Goal: Task Accomplishment & Management: Use online tool/utility

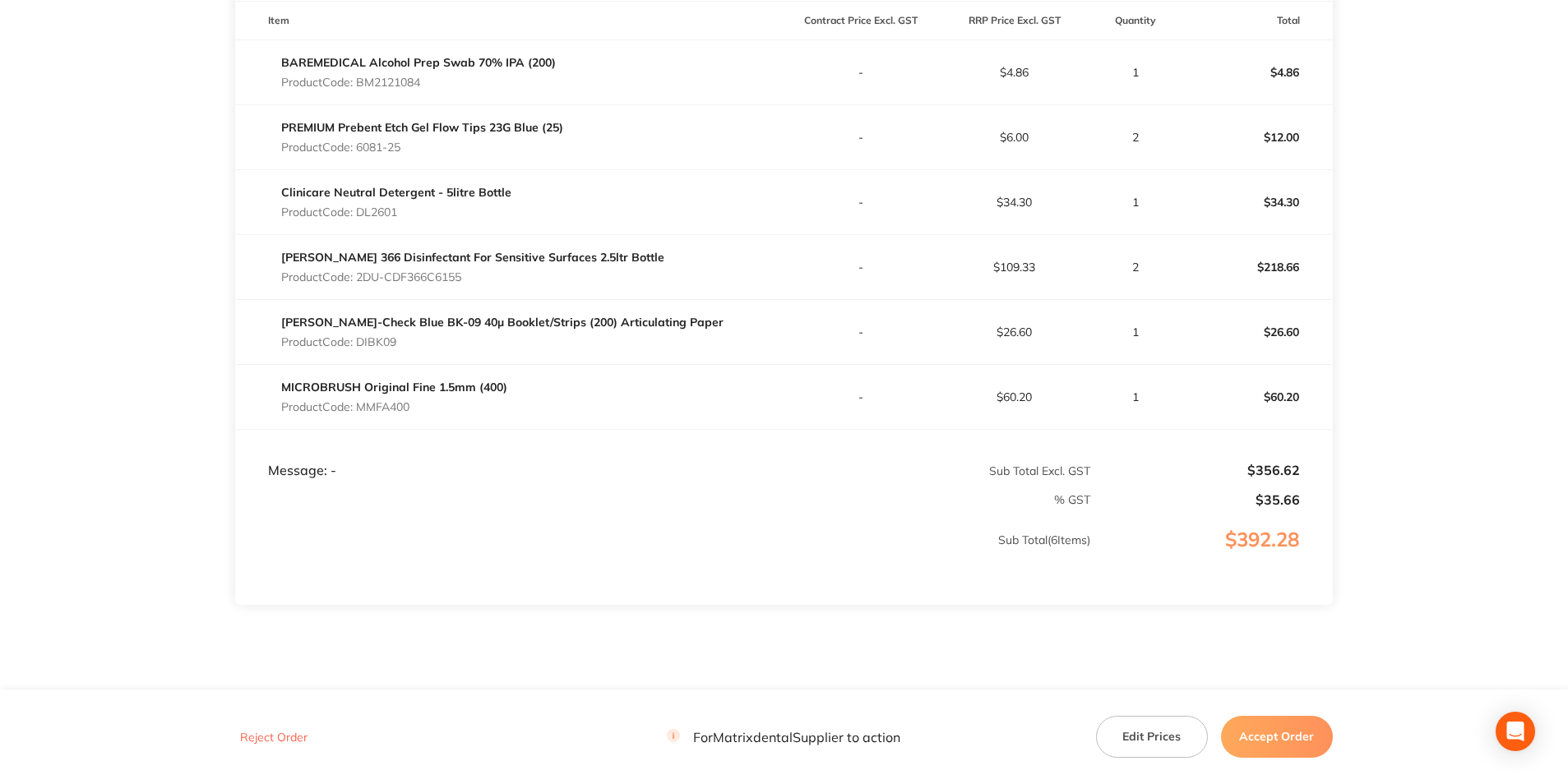
scroll to position [493, 0]
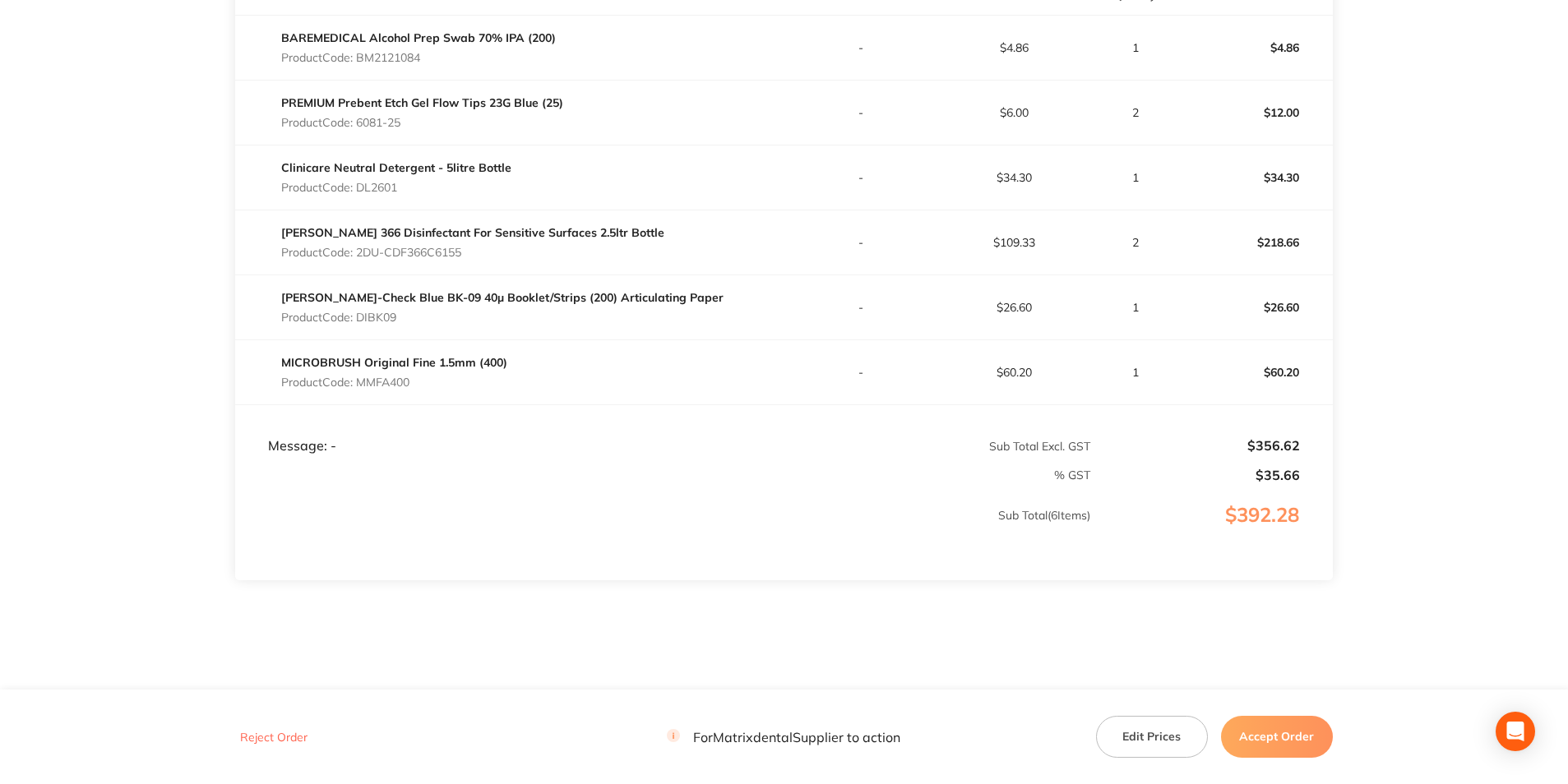
click at [1270, 744] on button "Accept Order" at bounding box center [1276, 736] width 112 height 41
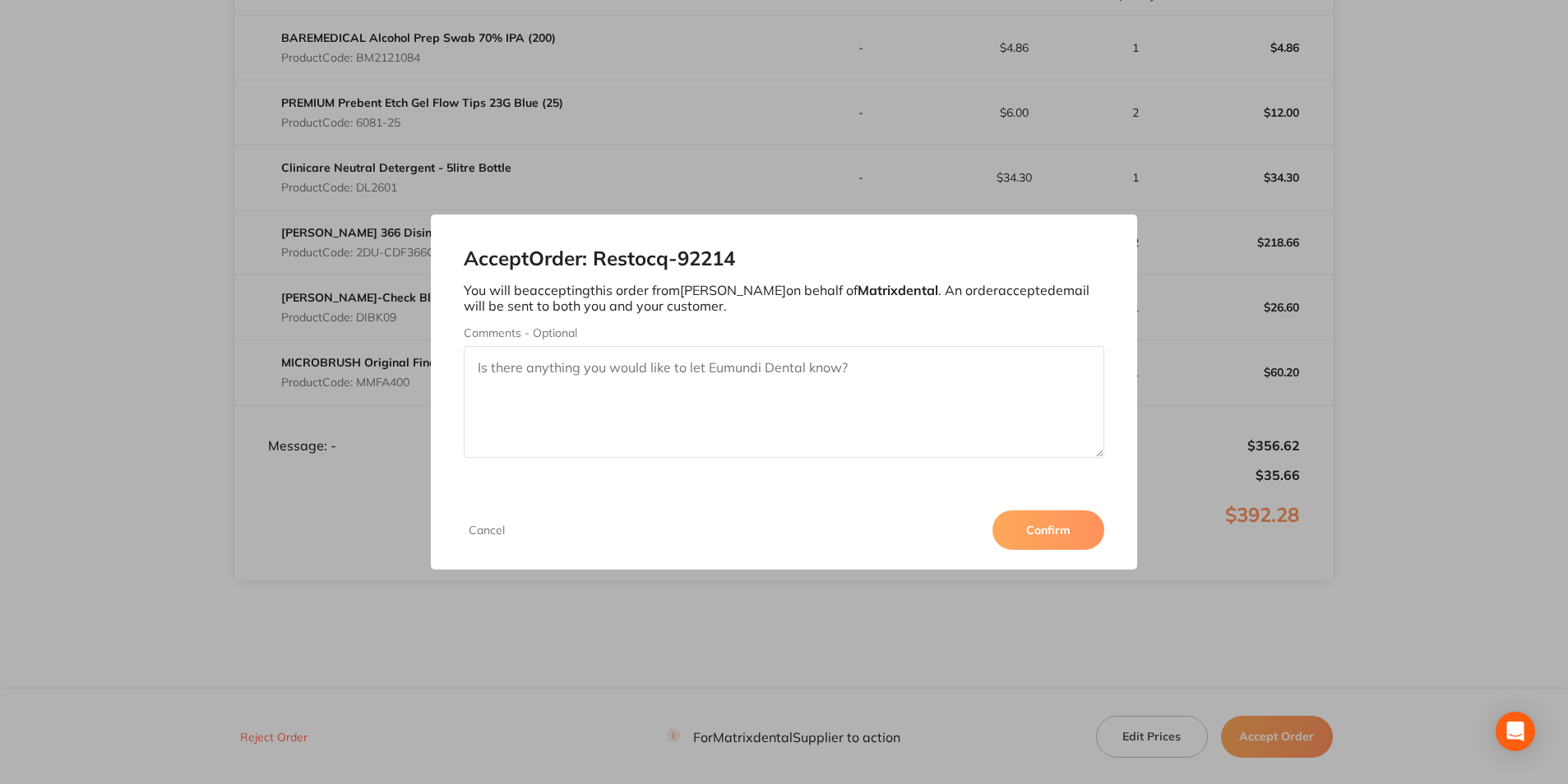
click at [591, 385] on textarea "Comments - Optional" at bounding box center [784, 401] width 639 height 111
type textarea "Thank you"
click at [1067, 497] on div "Cancel Confirm" at bounding box center [783, 530] width 705 height 79
click at [1068, 522] on button "Confirm" at bounding box center [1048, 529] width 112 height 40
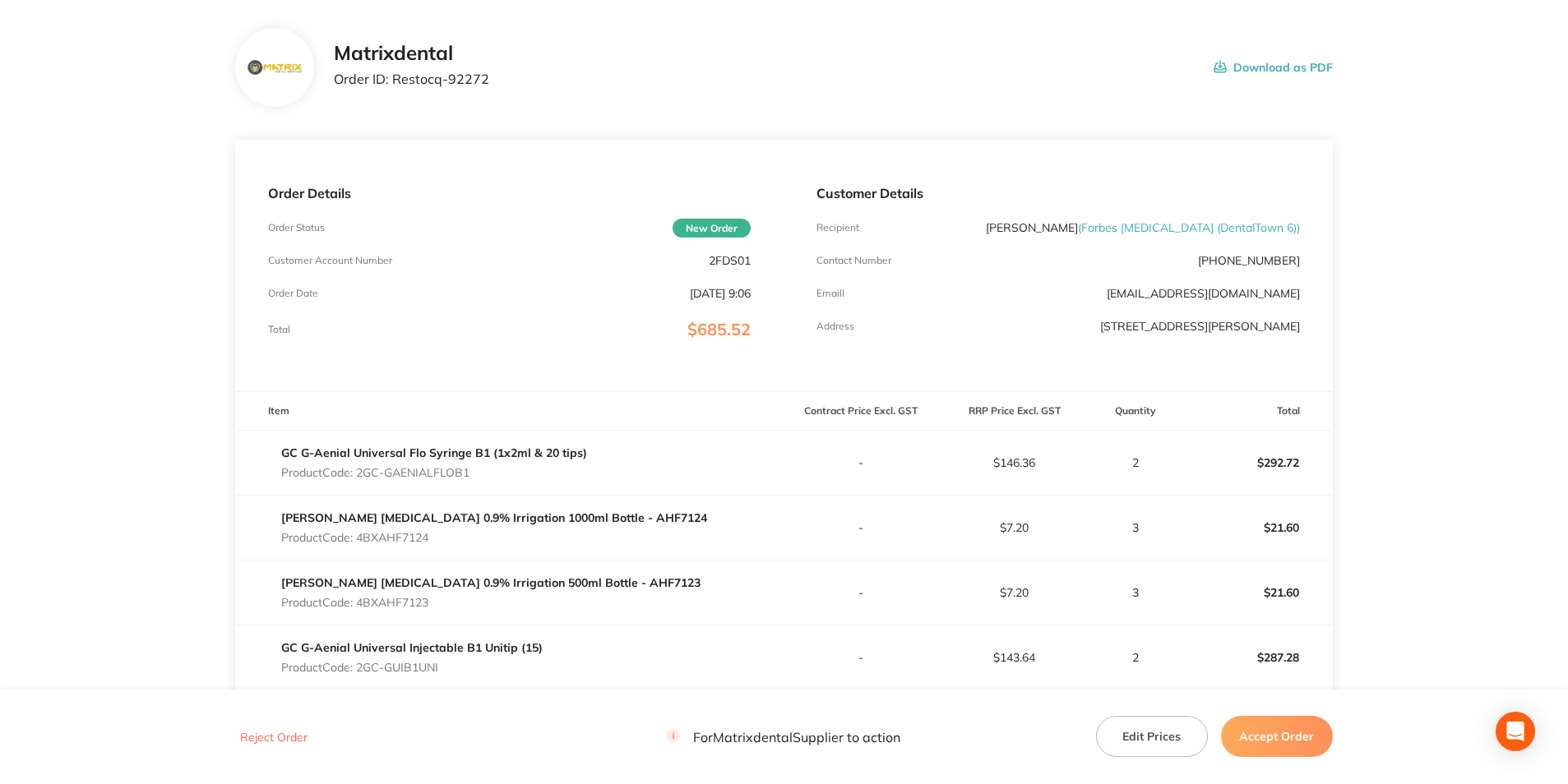
scroll to position [164, 0]
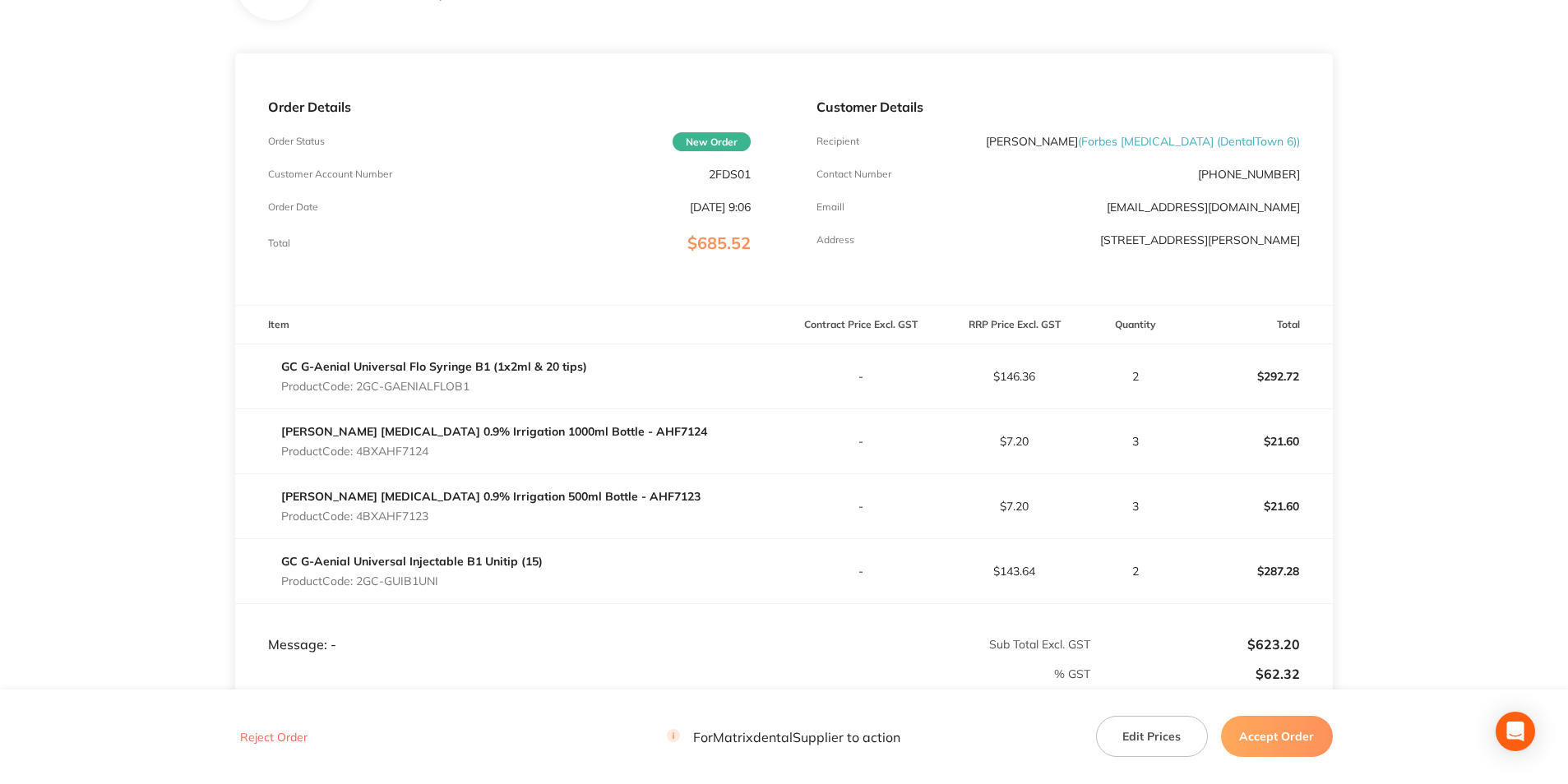
click at [1273, 740] on button "Accept Order" at bounding box center [1276, 736] width 112 height 41
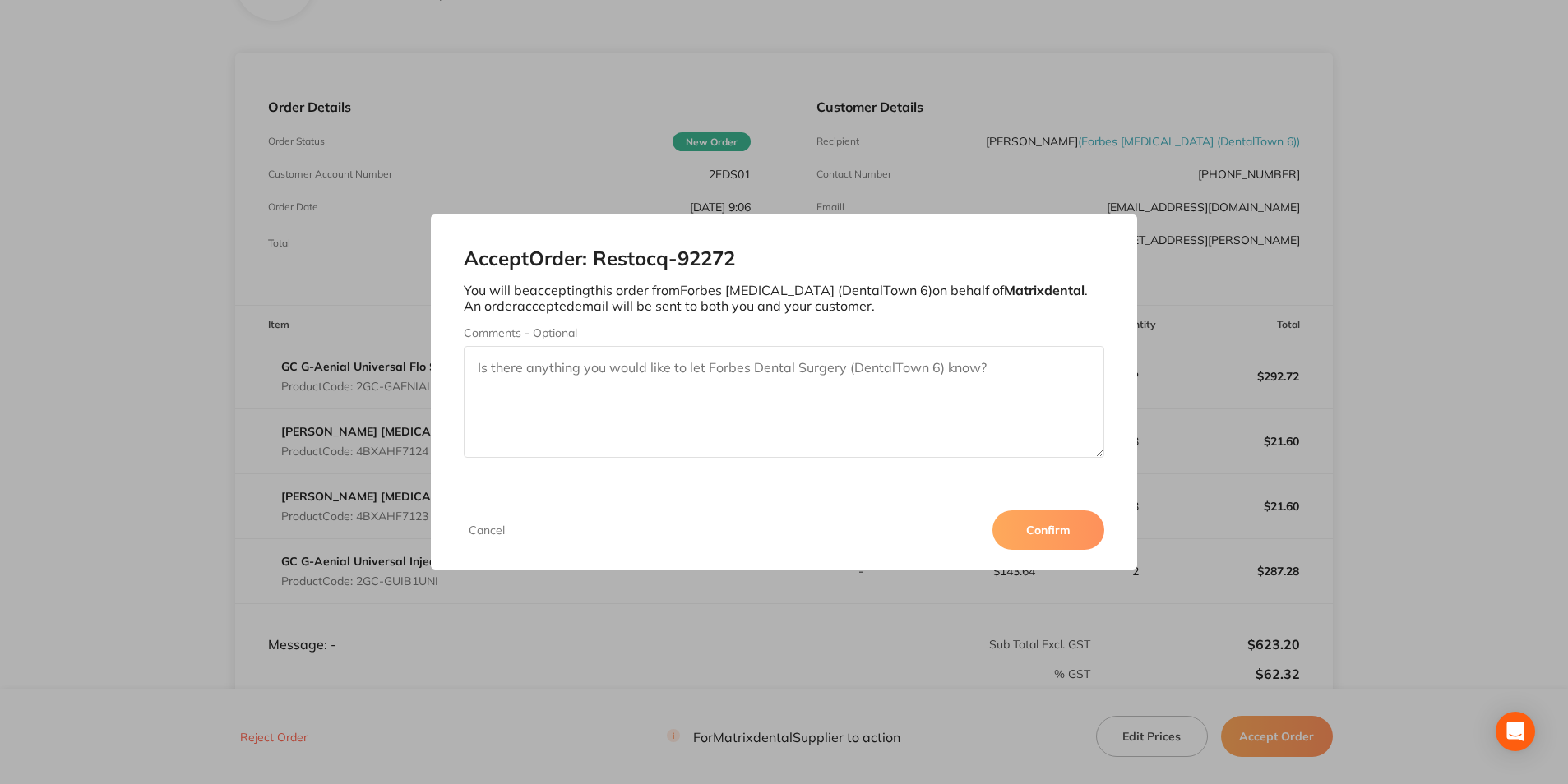
click at [528, 382] on textarea "Comments - Optional" at bounding box center [784, 401] width 639 height 111
type textarea "Thank you"
click at [1036, 529] on button "Confirm" at bounding box center [1048, 529] width 112 height 40
